Goal: Book appointment/travel/reservation

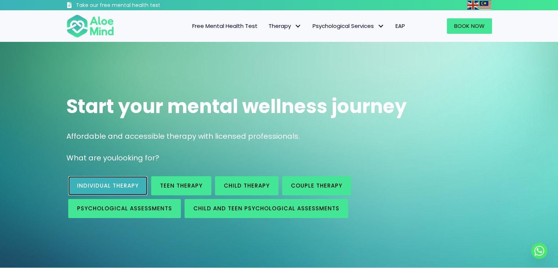
click at [119, 182] on span "Individual therapy" at bounding box center [108, 186] width 62 height 8
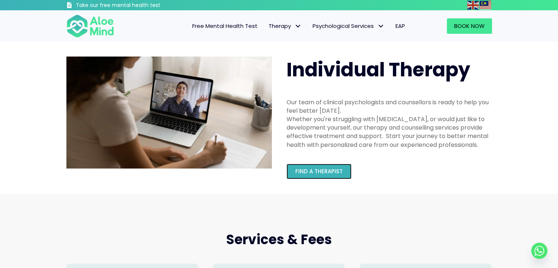
click at [328, 171] on span "Find a therapist" at bounding box center [319, 171] width 47 height 8
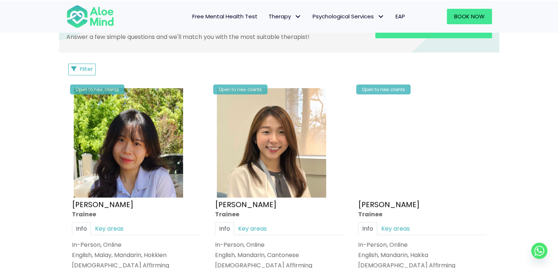
scroll to position [184, 0]
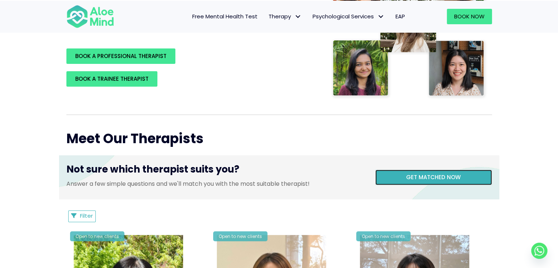
click at [409, 173] on span "Get matched now" at bounding box center [433, 177] width 55 height 8
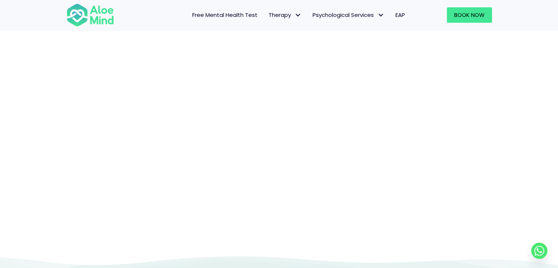
scroll to position [76, 0]
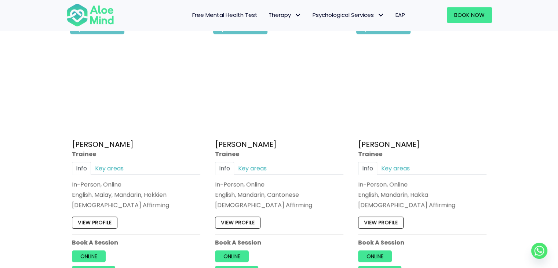
scroll to position [404, 0]
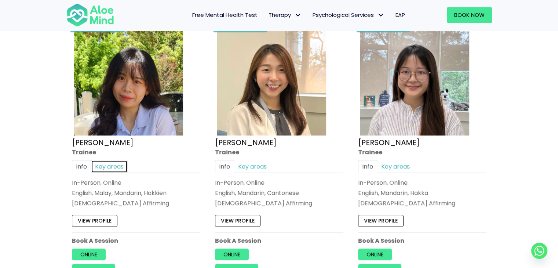
click at [111, 163] on link "Key areas" at bounding box center [109, 166] width 37 height 13
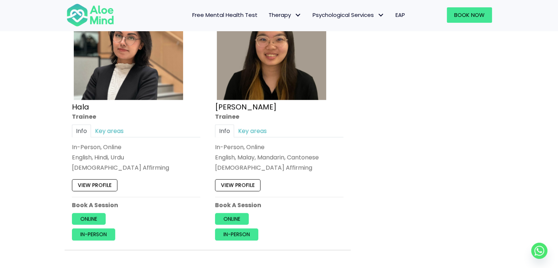
scroll to position [698, 0]
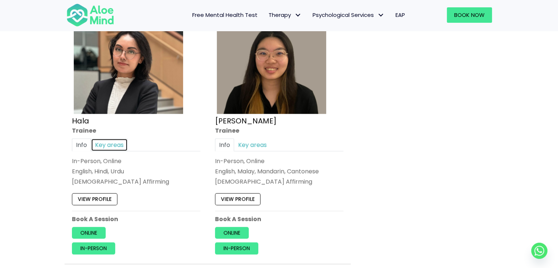
click at [116, 144] on link "Key areas" at bounding box center [109, 144] width 37 height 13
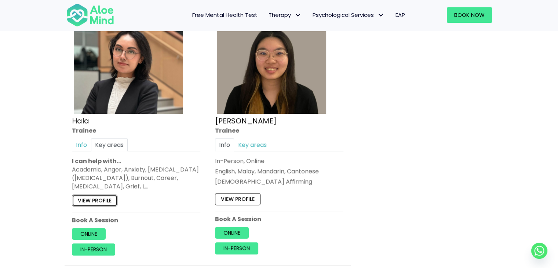
click at [103, 195] on link "View profile" at bounding box center [95, 201] width 46 height 12
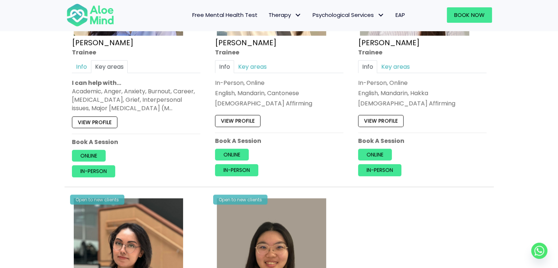
scroll to position [477, 0]
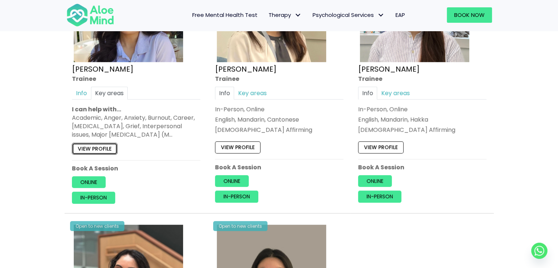
click at [103, 147] on link "View profile" at bounding box center [95, 149] width 46 height 12
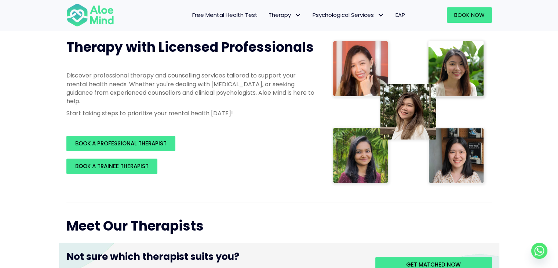
scroll to position [110, 0]
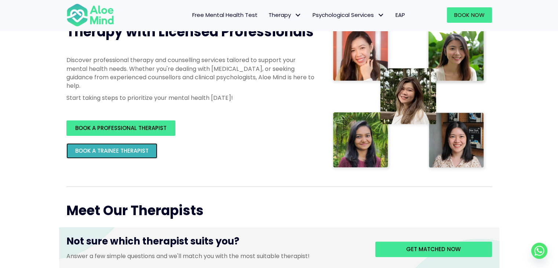
click at [102, 153] on span "BOOK A TRAINEE THERAPIST" at bounding box center [111, 151] width 73 height 8
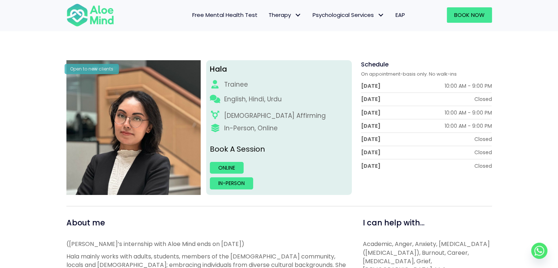
scroll to position [73, 0]
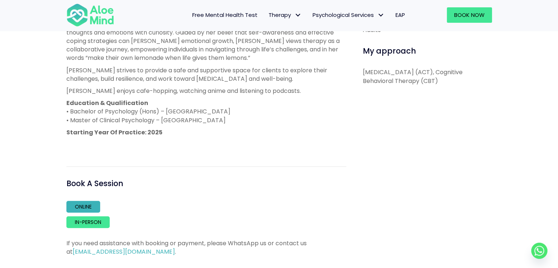
scroll to position [367, 0]
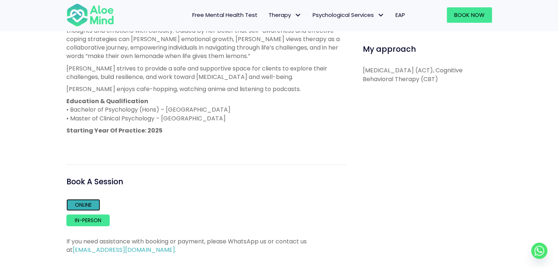
click at [85, 202] on link "Online" at bounding box center [83, 205] width 34 height 12
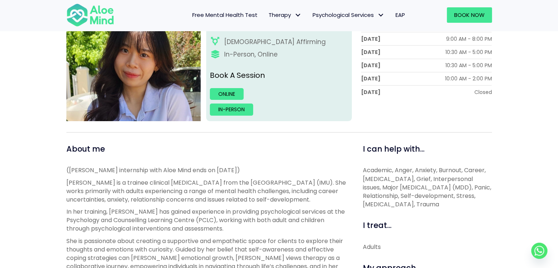
scroll to position [147, 0]
